Goal: Check status

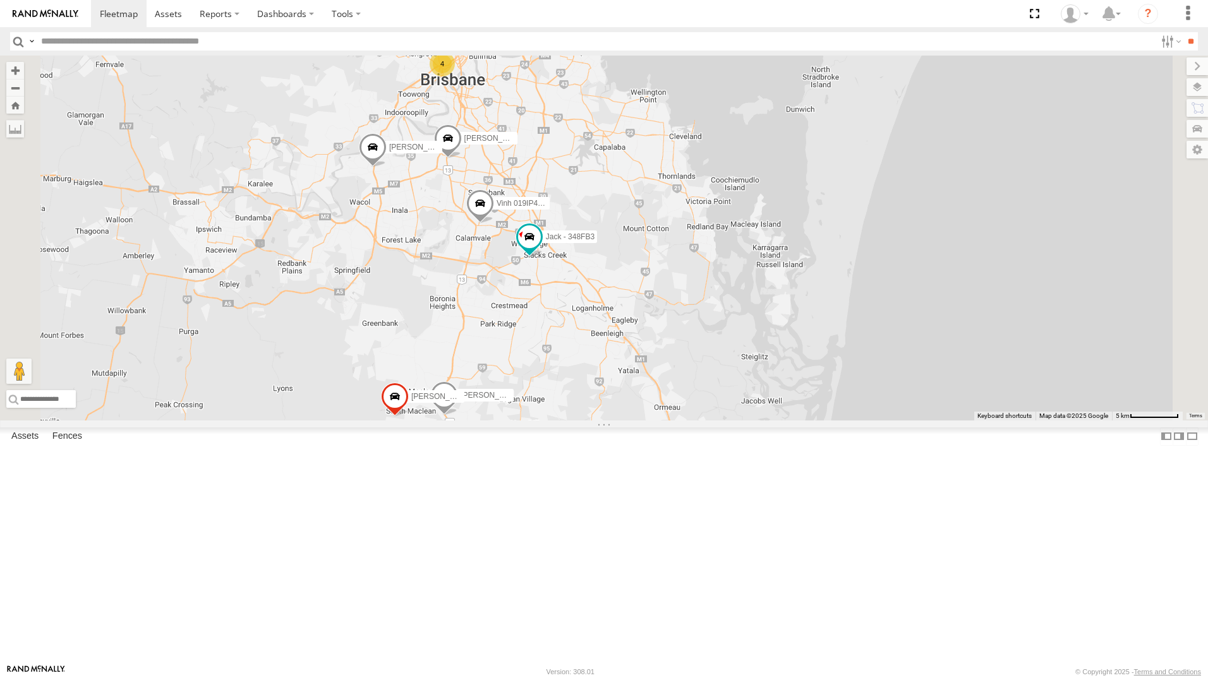
click at [0, 0] on div "All Assets" at bounding box center [0, 0] width 0 height 0
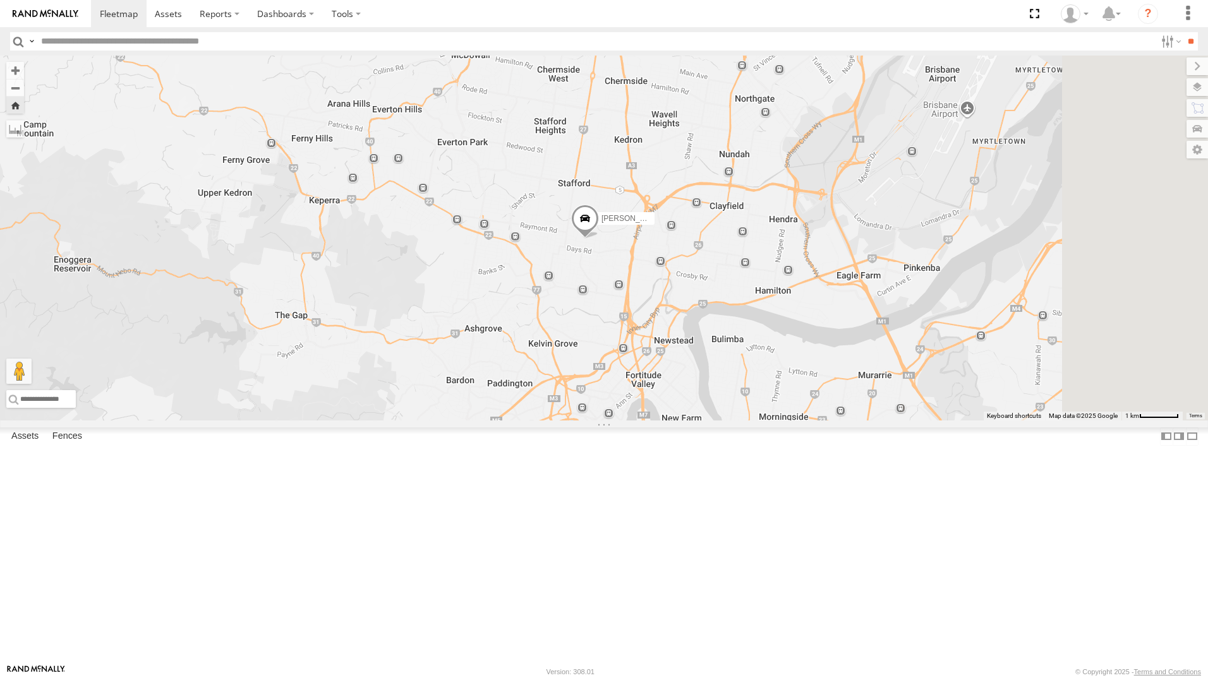
drag, startPoint x: 913, startPoint y: 382, endPoint x: 822, endPoint y: 414, distance: 96.5
click at [822, 414] on div "[PERSON_NAME] - 349FB3" at bounding box center [604, 238] width 1208 height 365
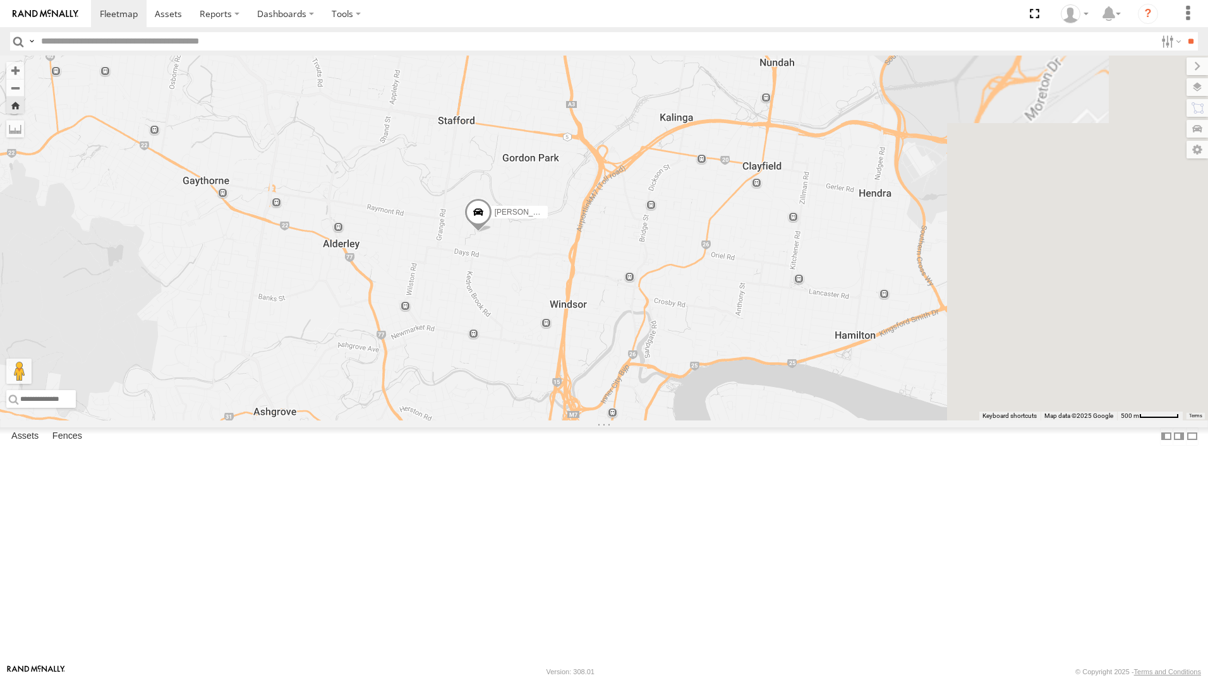
click at [738, 405] on div "[PERSON_NAME] - 349FB3" at bounding box center [604, 238] width 1208 height 365
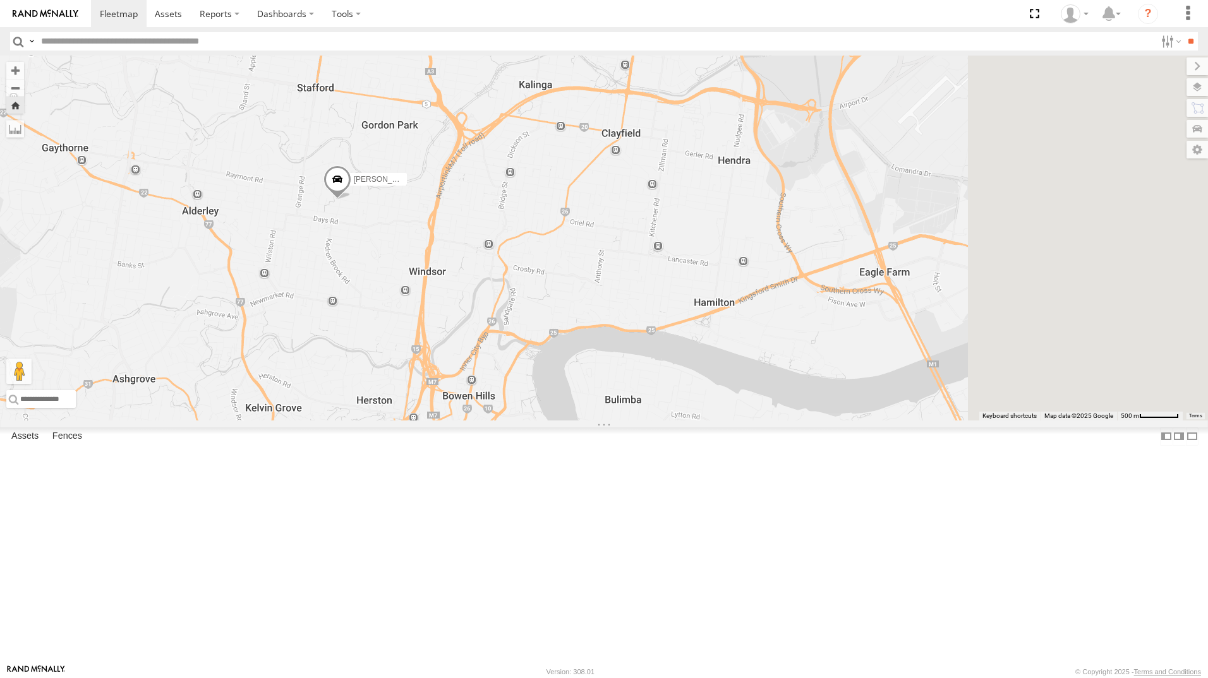
drag, startPoint x: 1079, startPoint y: 584, endPoint x: 929, endPoint y: 543, distance: 155.2
click at [929, 421] on div "[PERSON_NAME] - 349FB3" at bounding box center [604, 238] width 1208 height 365
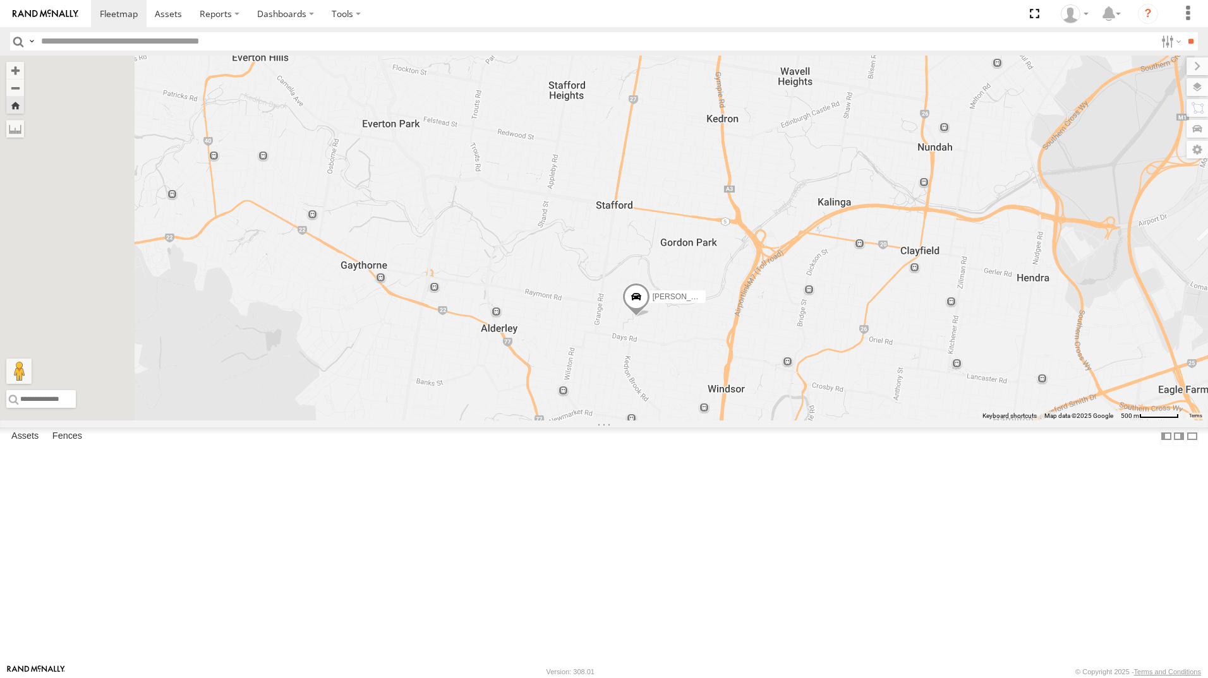
drag, startPoint x: 600, startPoint y: 401, endPoint x: 901, endPoint y: 519, distance: 323.1
click at [901, 421] on div "[PERSON_NAME] - 349FB3" at bounding box center [604, 238] width 1208 height 365
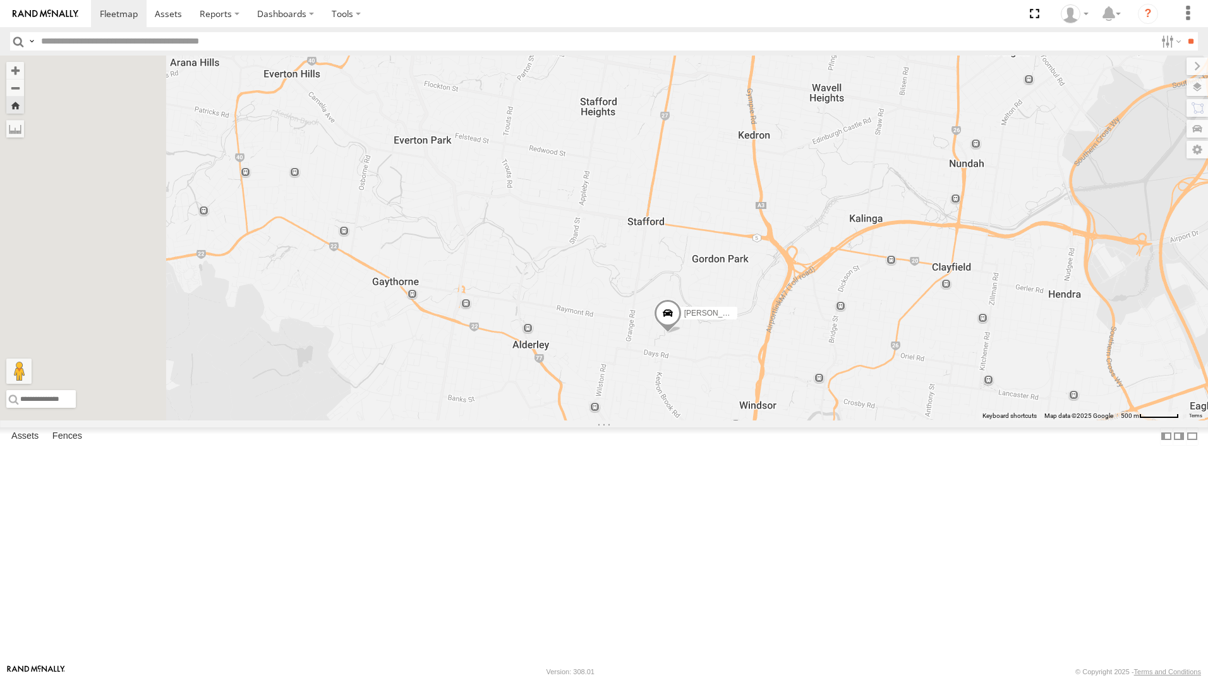
drag, startPoint x: 495, startPoint y: 291, endPoint x: 526, endPoint y: 304, distance: 33.7
click at [525, 304] on div "[PERSON_NAME] - 349FB3" at bounding box center [604, 238] width 1208 height 365
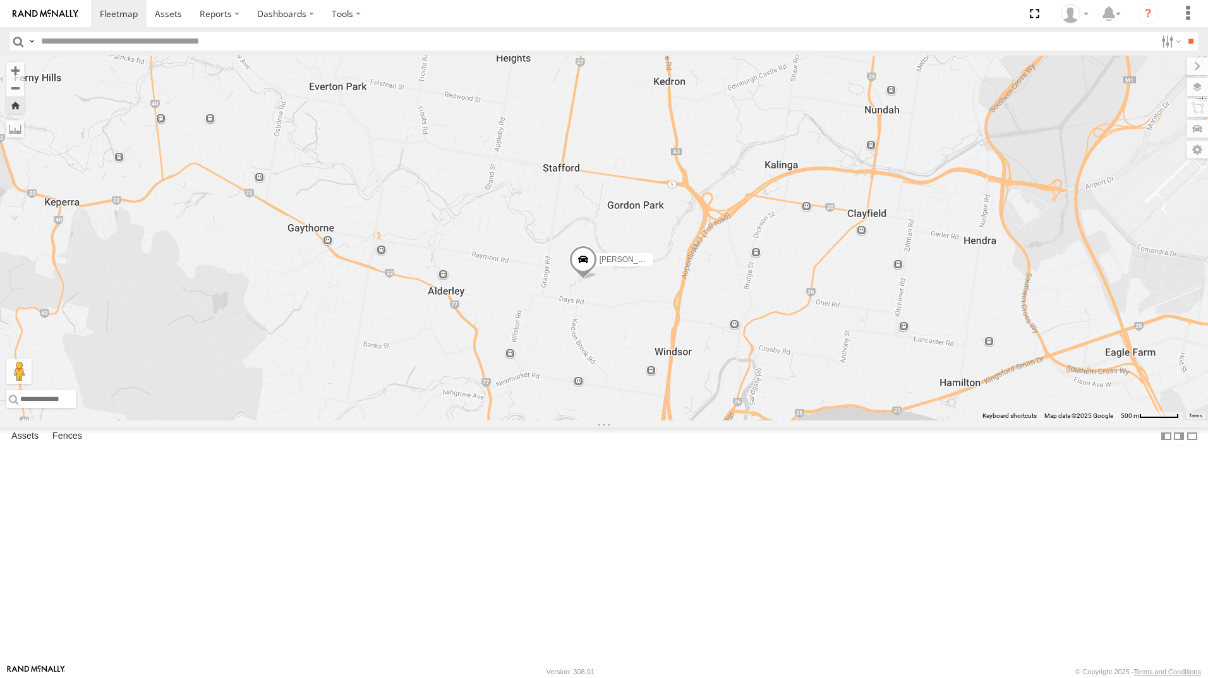
drag, startPoint x: 959, startPoint y: 485, endPoint x: 878, endPoint y: 437, distance: 94.0
click at [877, 421] on div "[PERSON_NAME] - 349FB3" at bounding box center [604, 238] width 1208 height 365
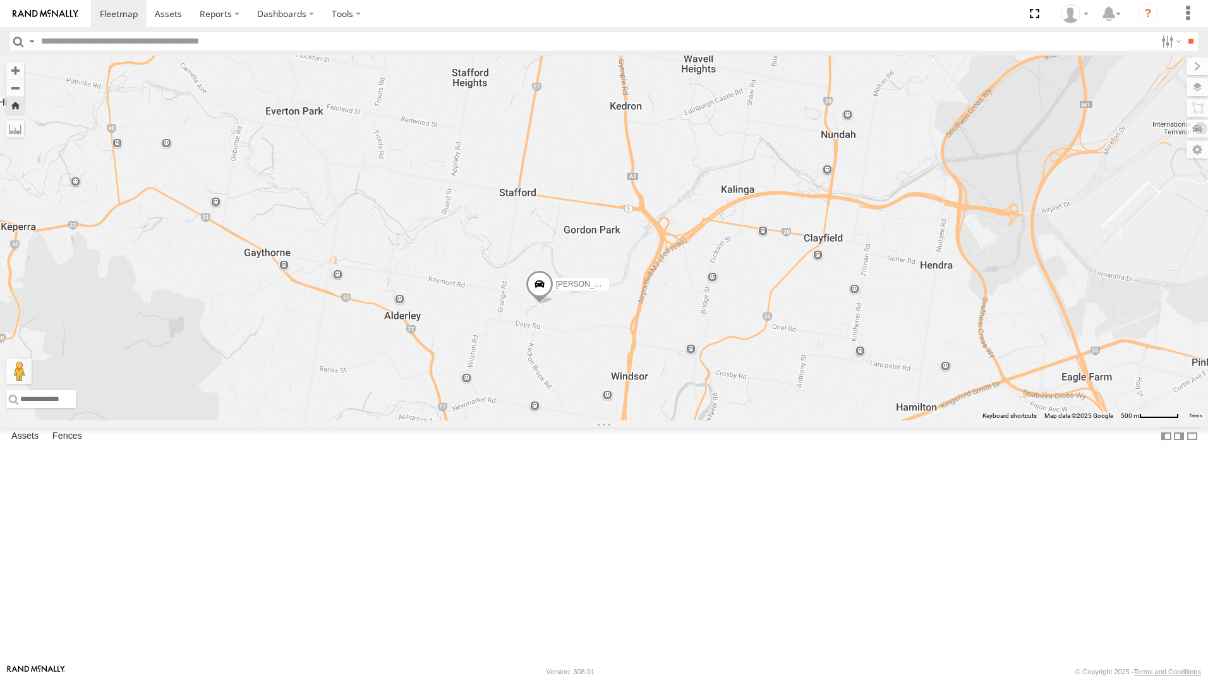
drag, startPoint x: 757, startPoint y: 431, endPoint x: 709, endPoint y: 449, distance: 51.2
click at [709, 421] on div "[PERSON_NAME] - 349FB3" at bounding box center [604, 238] width 1208 height 365
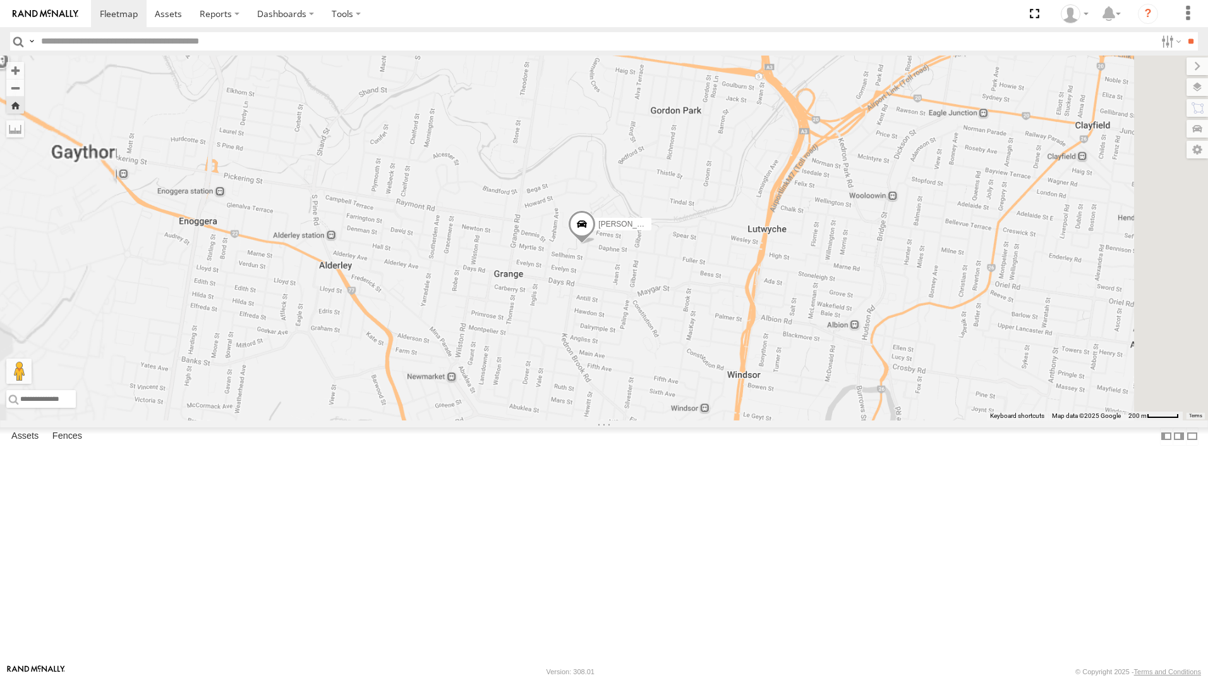
drag, startPoint x: 708, startPoint y: 474, endPoint x: 730, endPoint y: 460, distance: 26.5
click at [730, 421] on div "[PERSON_NAME] - 349FB3" at bounding box center [604, 238] width 1208 height 365
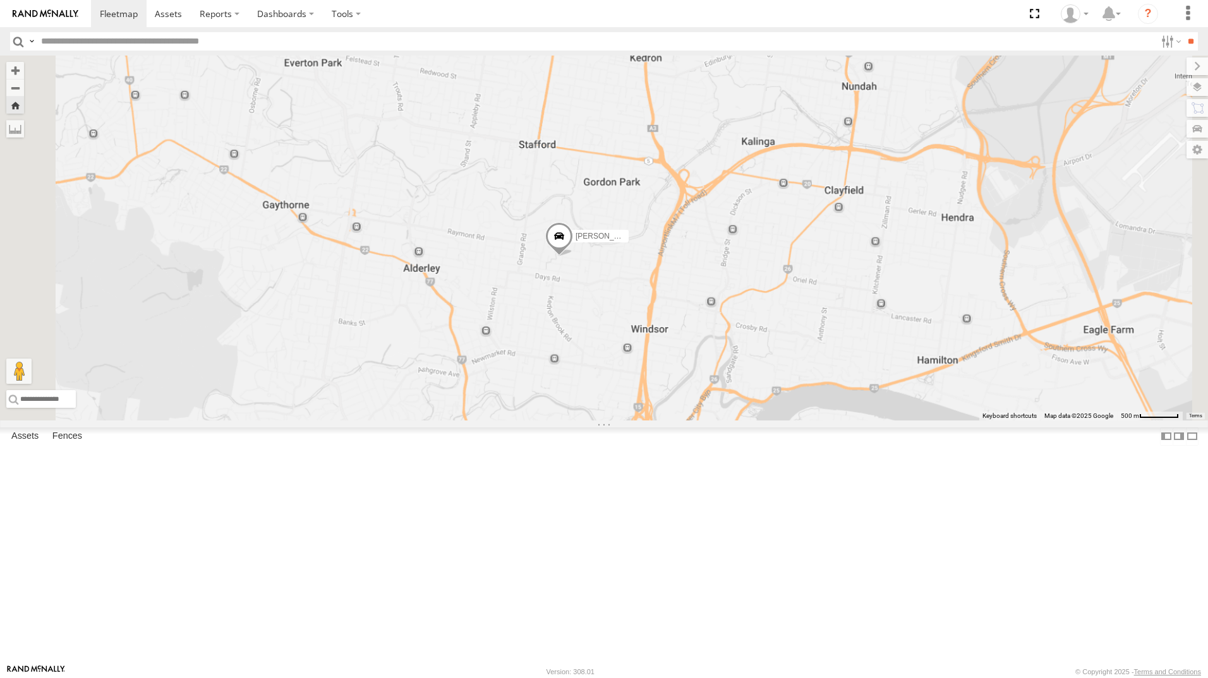
click at [636, 290] on div "[PERSON_NAME] - 349FB3" at bounding box center [604, 238] width 1208 height 365
